Goal: Task Accomplishment & Management: Manage account settings

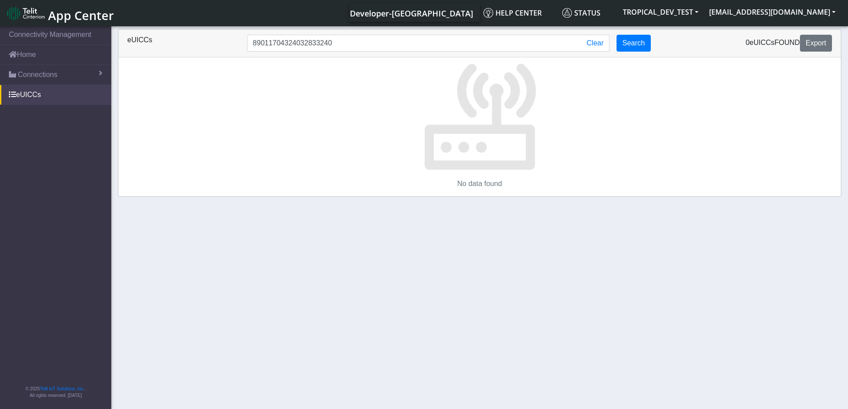
click at [639, 42] on button "Search" at bounding box center [633, 43] width 34 height 17
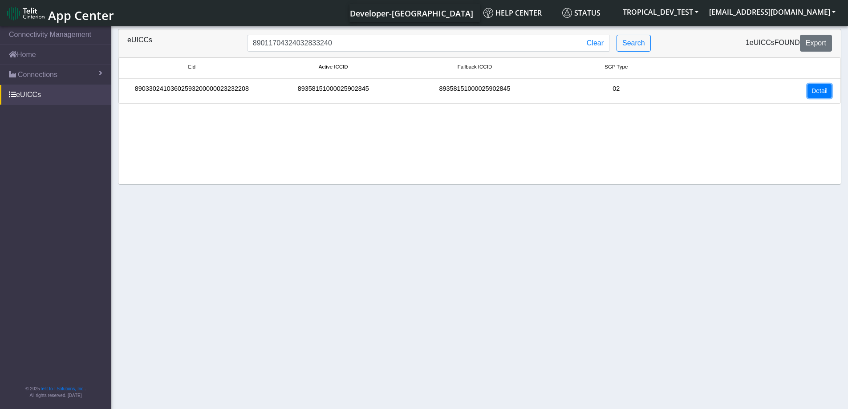
click at [816, 94] on link "Detail" at bounding box center [819, 91] width 24 height 14
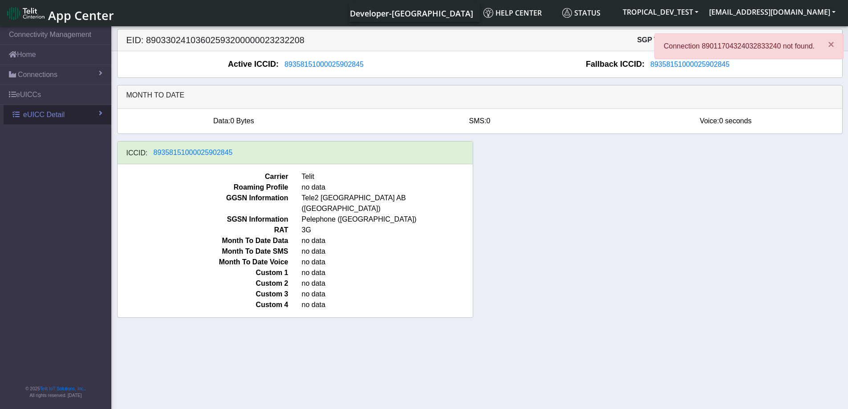
click at [59, 114] on span "eUICC Detail" at bounding box center [43, 114] width 41 height 11
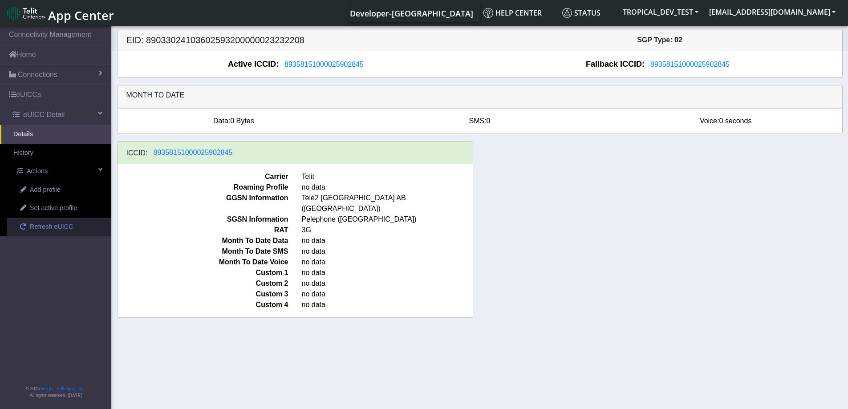
click at [41, 224] on span "Refresh eUICC" at bounding box center [52, 227] width 44 height 10
click at [39, 225] on span "Refresh eUICC" at bounding box center [52, 227] width 44 height 10
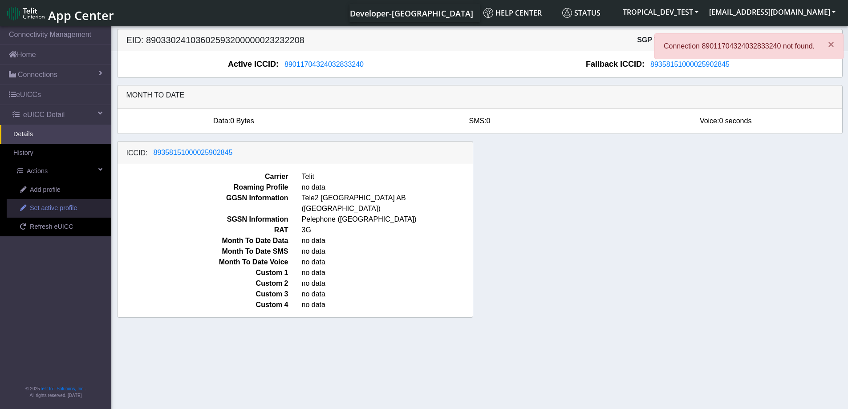
click at [47, 210] on span "Set active profile" at bounding box center [53, 208] width 47 height 10
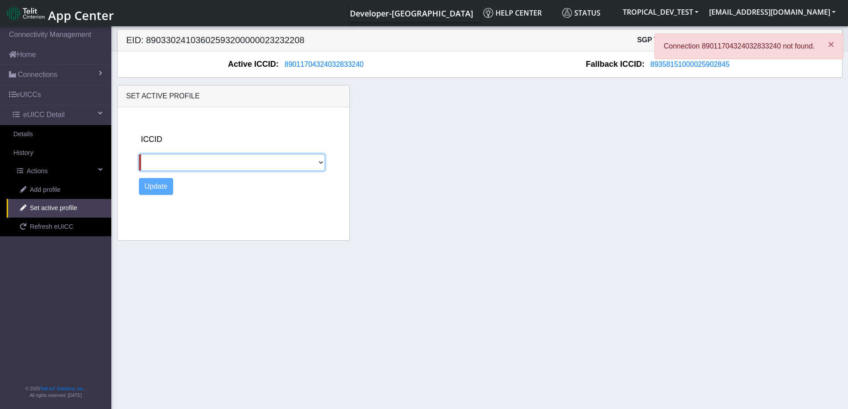
click at [207, 157] on select "89358151000025902845" at bounding box center [232, 162] width 187 height 17
click at [206, 231] on div "ICCID 89358151000025902845 Update" at bounding box center [242, 172] width 214 height 130
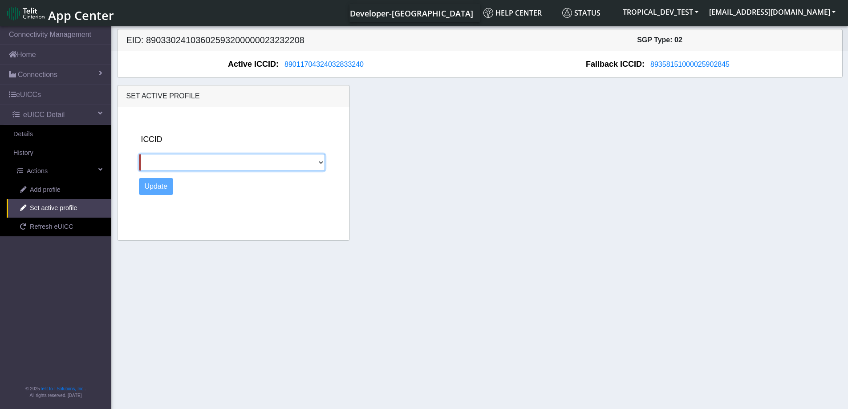
click at [202, 162] on select "89358151000025902845" at bounding box center [232, 162] width 187 height 17
select select "89358151000025902845"
click at [139, 154] on select "89358151000025902845" at bounding box center [232, 162] width 187 height 17
click at [168, 189] on button "Update" at bounding box center [156, 186] width 35 height 17
